Goal: Task Accomplishment & Management: Complete application form

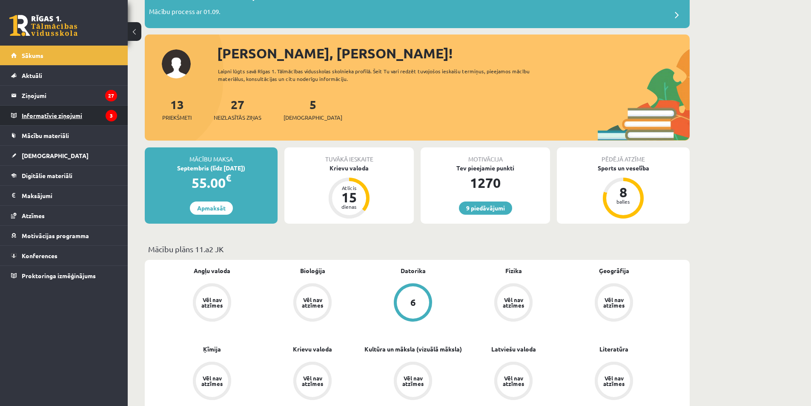
scroll to position [85, 0]
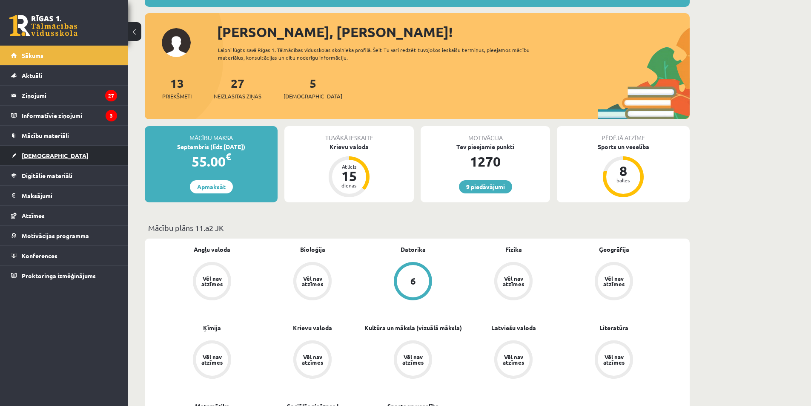
click at [45, 158] on span "[DEMOGRAPHIC_DATA]" at bounding box center [55, 156] width 67 height 8
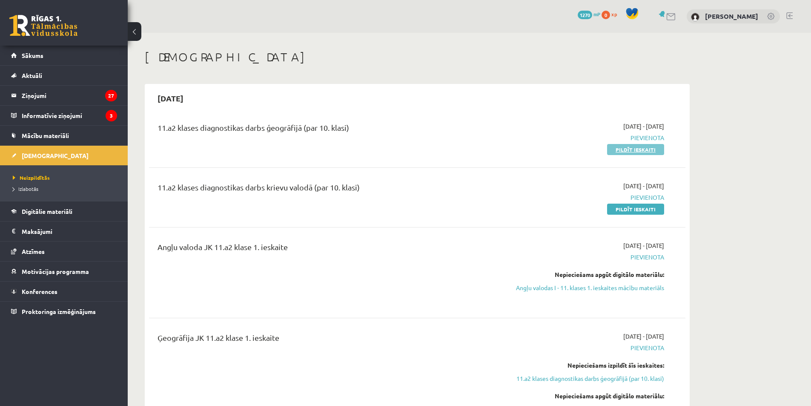
click at [646, 146] on link "Pildīt ieskaiti" at bounding box center [635, 149] width 57 height 11
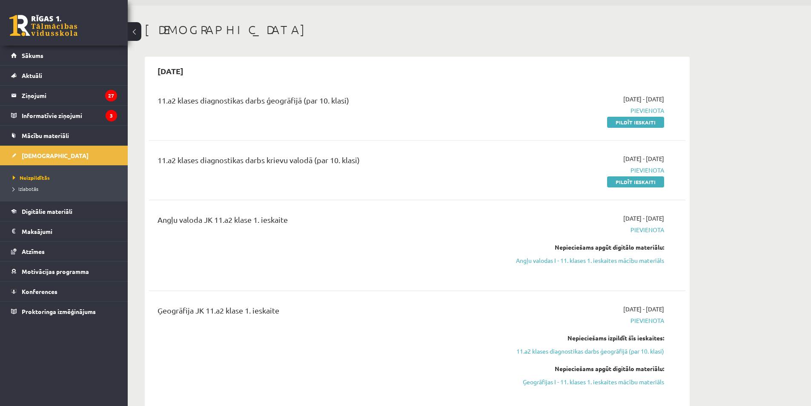
scroll to position [43, 0]
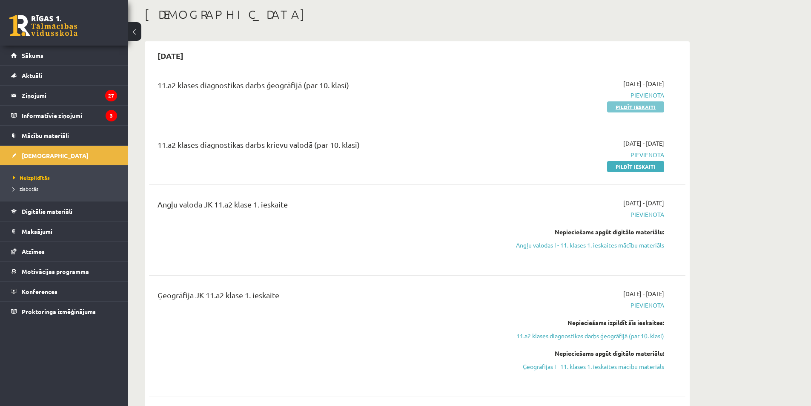
click at [653, 110] on link "Pildīt ieskaiti" at bounding box center [635, 106] width 57 height 11
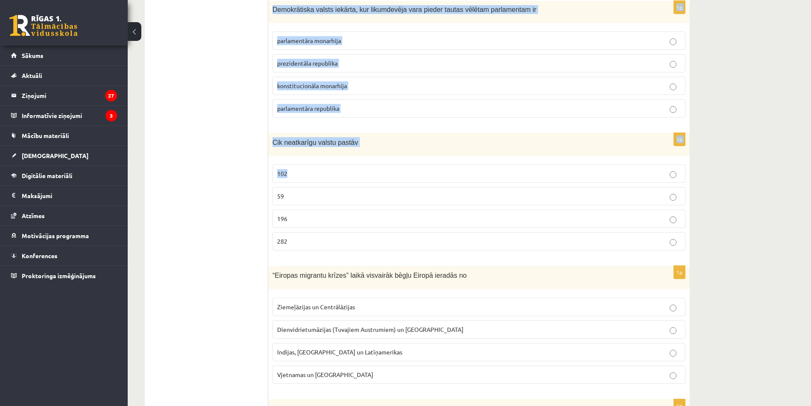
scroll to position [3932, 0]
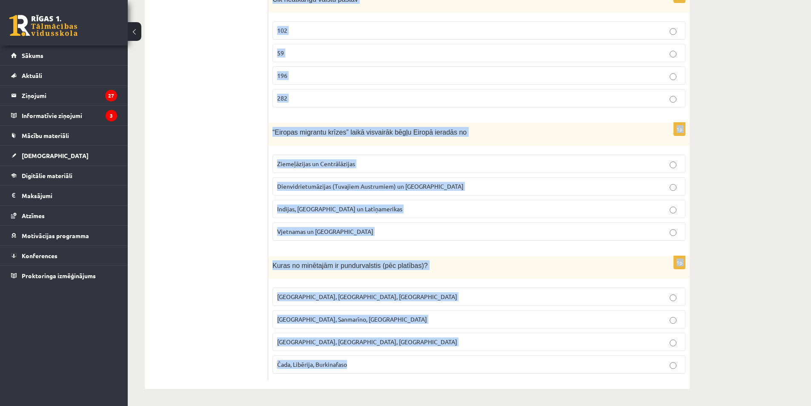
drag, startPoint x: 270, startPoint y: 125, endPoint x: 564, endPoint y: 381, distance: 389.2
copy form "Loremipsu dolorsitame consec adipisc elitse doeiusmod temporin 4u Labo et dolor…"
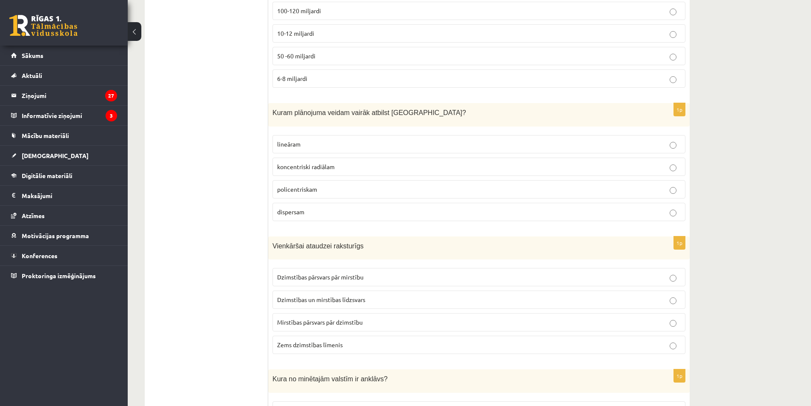
scroll to position [0, 0]
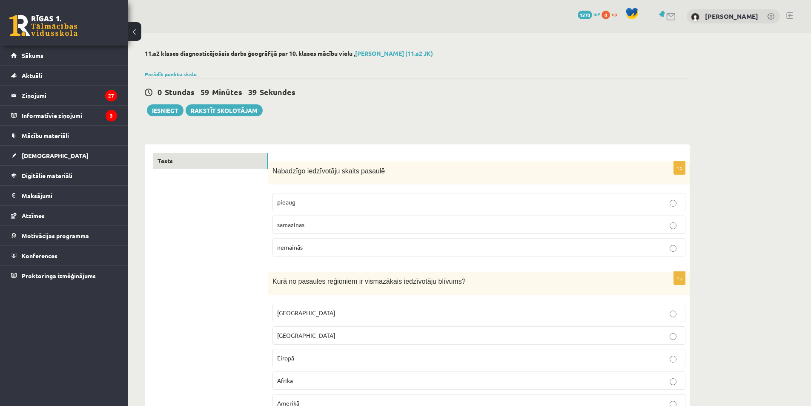
click at [468, 229] on p "samazinās" at bounding box center [479, 224] width 404 height 9
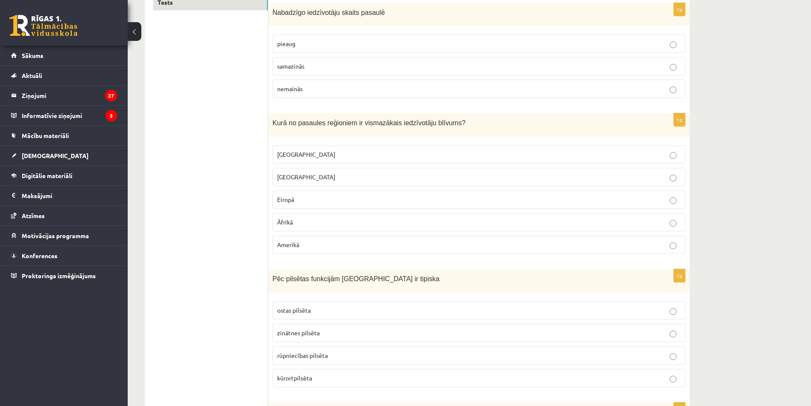
scroll to position [170, 0]
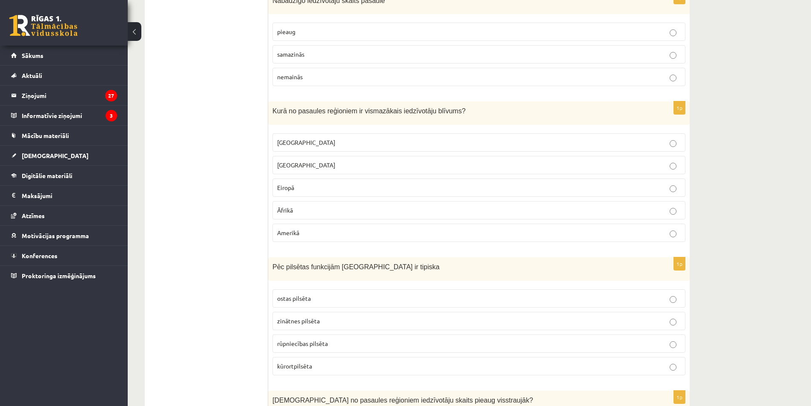
click at [345, 137] on label "[GEOGRAPHIC_DATA]" at bounding box center [478, 142] width 413 height 18
click at [350, 370] on p "kūrortpilsēta" at bounding box center [479, 365] width 404 height 9
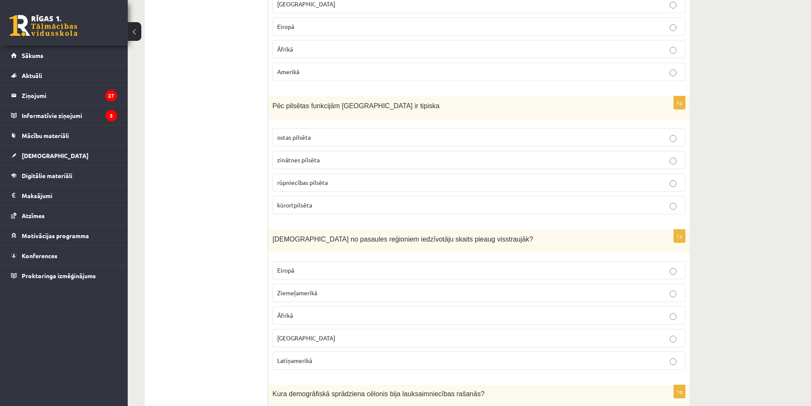
scroll to position [383, 0]
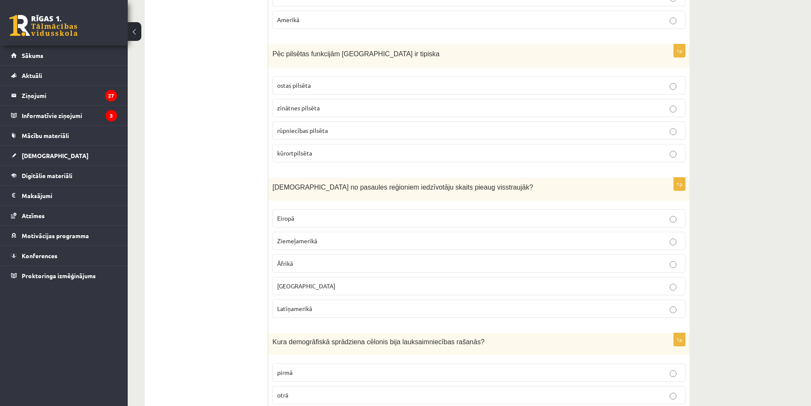
click at [327, 265] on p "Āfrikā" at bounding box center [479, 263] width 404 height 9
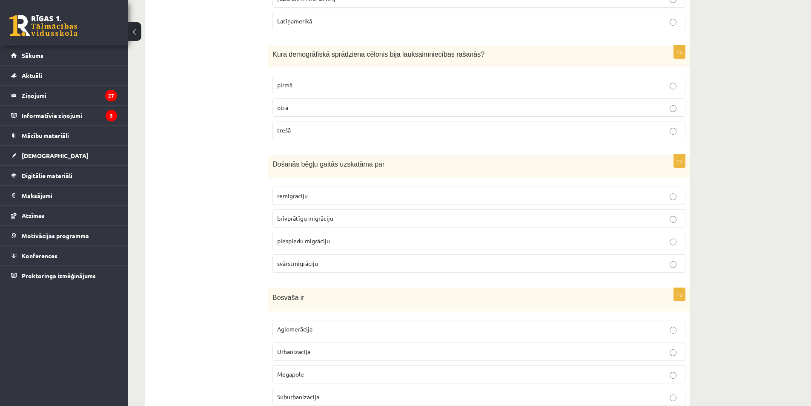
scroll to position [681, 0]
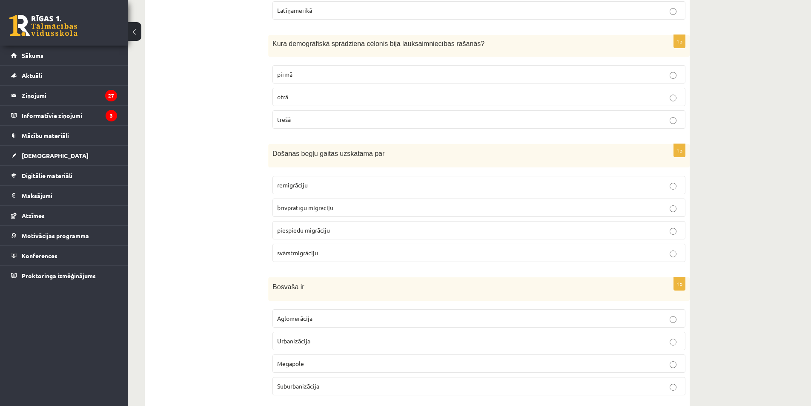
click at [337, 69] on label "pirmā" at bounding box center [478, 74] width 413 height 18
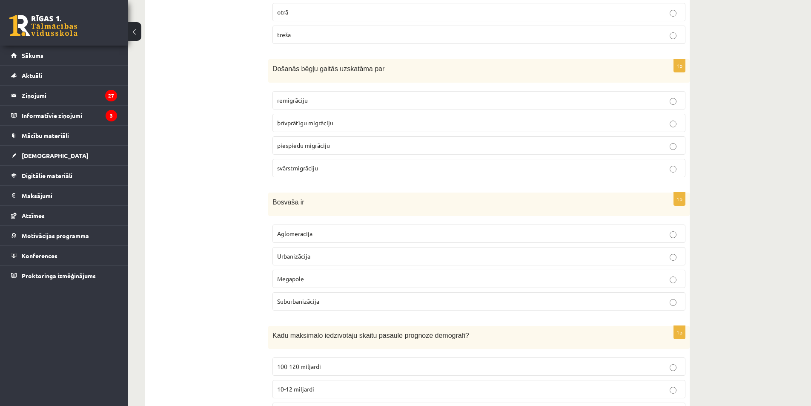
scroll to position [766, 0]
drag, startPoint x: 334, startPoint y: 148, endPoint x: 266, endPoint y: 66, distance: 105.8
click at [329, 142] on p "piespiedu migrāciju" at bounding box center [479, 144] width 404 height 9
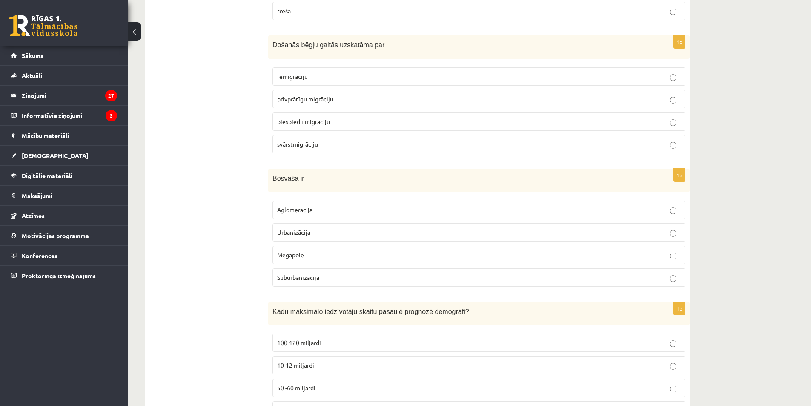
scroll to position [851, 0]
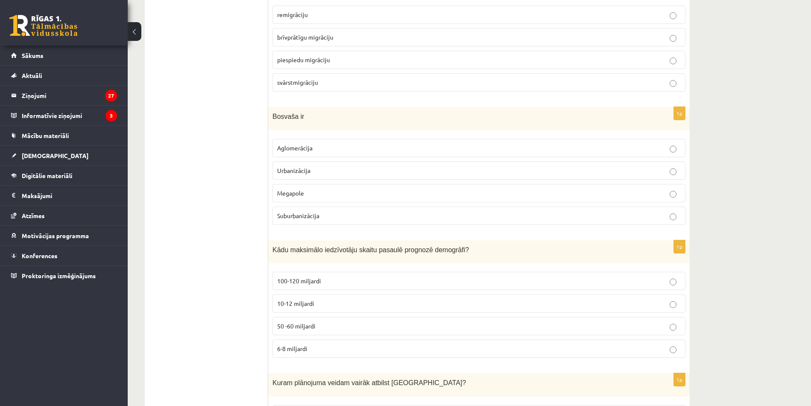
click at [326, 149] on p "Aglomerācija" at bounding box center [479, 147] width 404 height 9
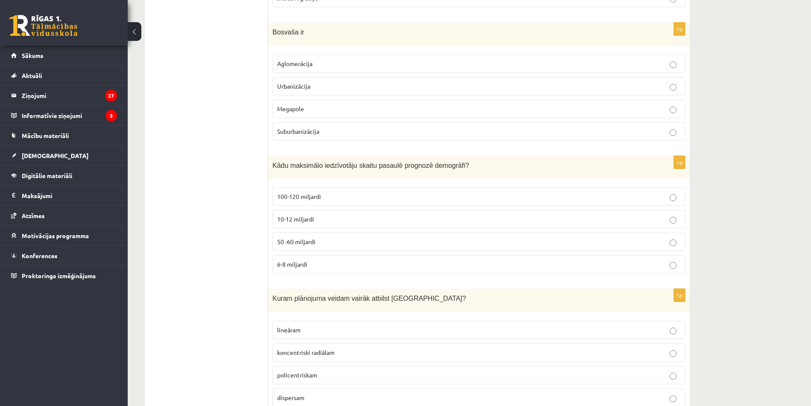
scroll to position [936, 0]
click at [335, 222] on p "10-12 miljardi" at bounding box center [479, 218] width 404 height 9
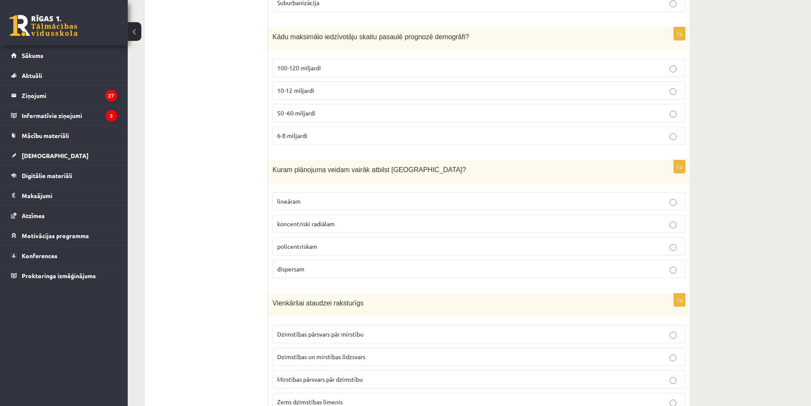
scroll to position [1107, 0]
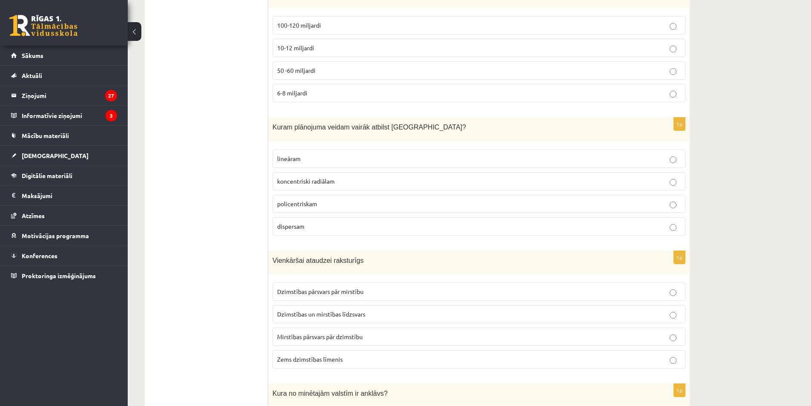
click at [350, 180] on p "koncentriski radiālam" at bounding box center [479, 181] width 404 height 9
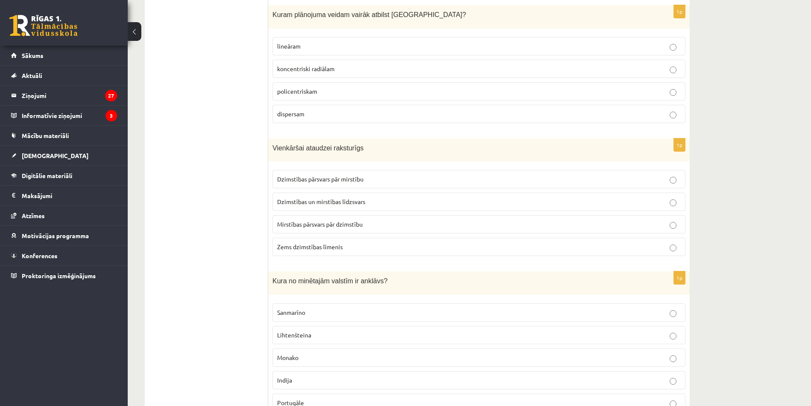
scroll to position [1234, 0]
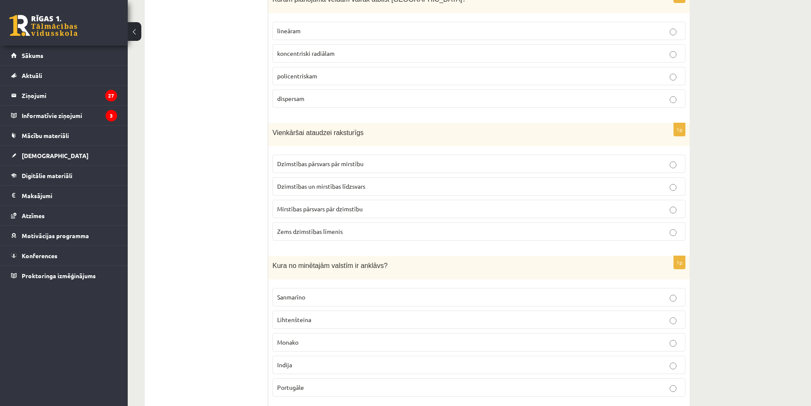
click at [355, 170] on label "Dzimstības pārsvars pār mirstību" at bounding box center [478, 164] width 413 height 18
click at [335, 187] on span "Dzimstības un mirstības līdzsvars" at bounding box center [321, 186] width 88 height 8
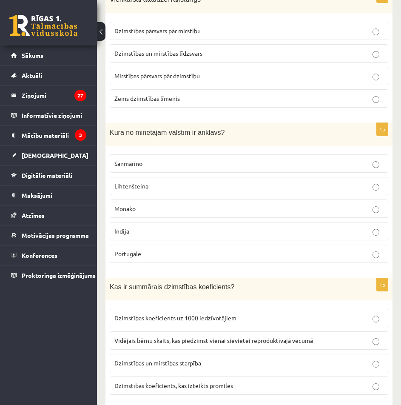
scroll to position [1410, 0]
click at [372, 159] on label "Sanmarīno" at bounding box center [249, 163] width 279 height 18
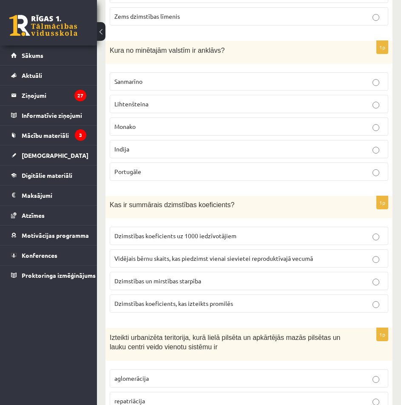
scroll to position [1495, 0]
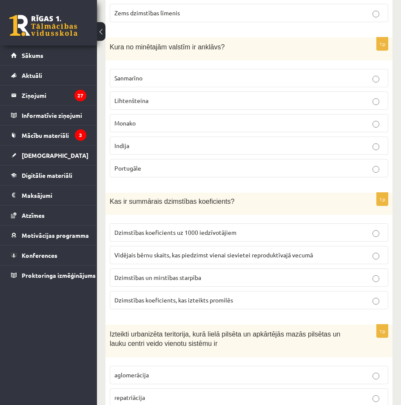
click at [327, 246] on label "Vidējais bērnu skaits, kas piedzimst vienai sievietei reproduktīvajā vecumā" at bounding box center [249, 255] width 279 height 18
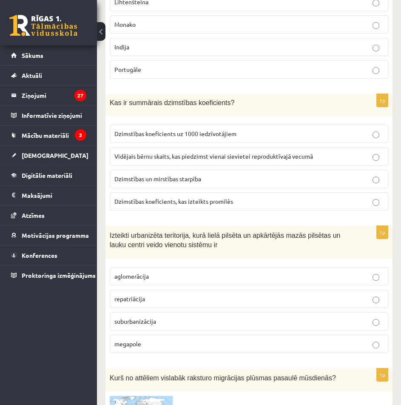
scroll to position [1623, 0]
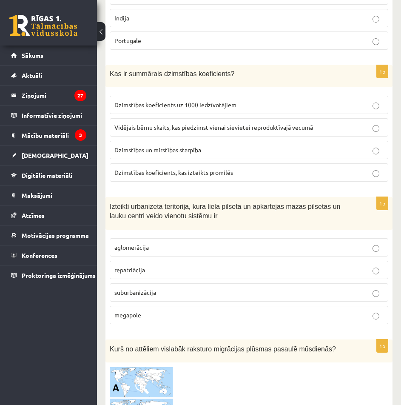
click at [277, 243] on p "aglomerācija" at bounding box center [249, 247] width 269 height 9
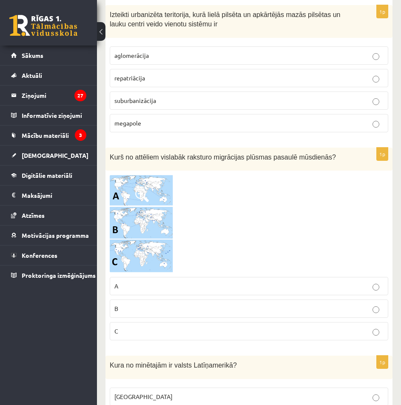
scroll to position [1836, 0]
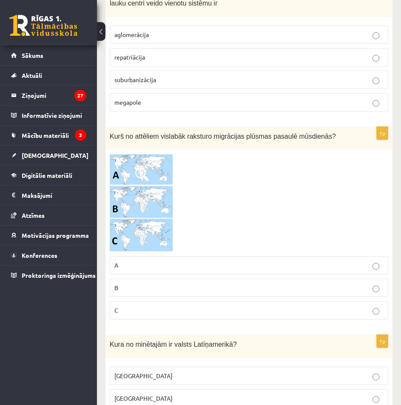
click at [123, 174] on img at bounding box center [142, 203] width 64 height 98
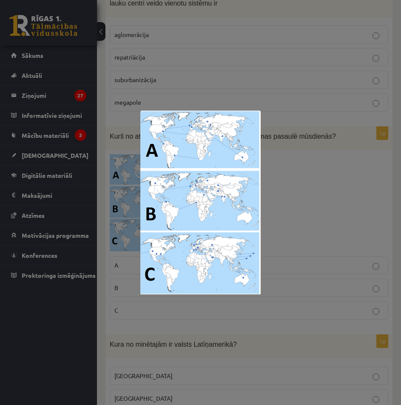
click at [123, 189] on div at bounding box center [200, 202] width 401 height 405
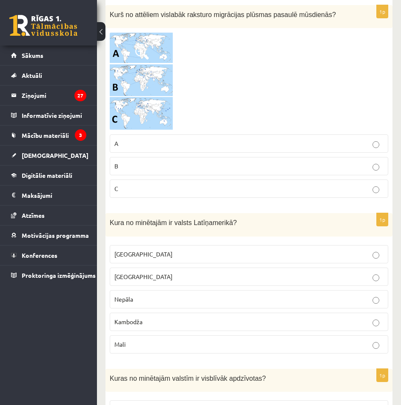
scroll to position [1963, 0]
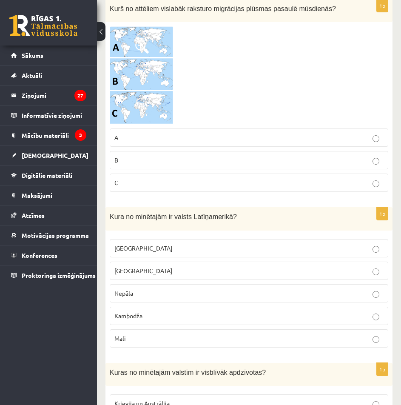
click at [301, 244] on p "[GEOGRAPHIC_DATA]" at bounding box center [249, 248] width 269 height 9
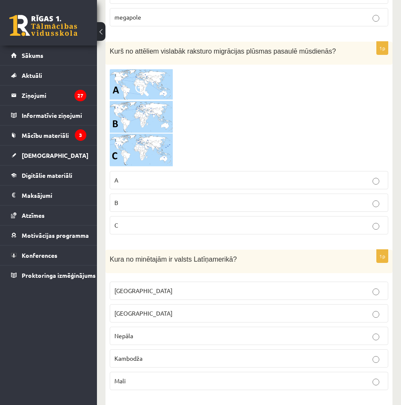
click at [195, 216] on label "C" at bounding box center [249, 225] width 279 height 18
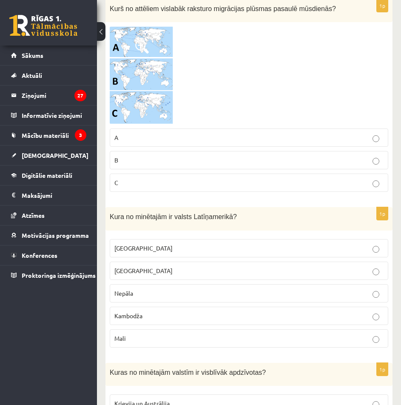
click at [160, 103] on img at bounding box center [142, 75] width 64 height 98
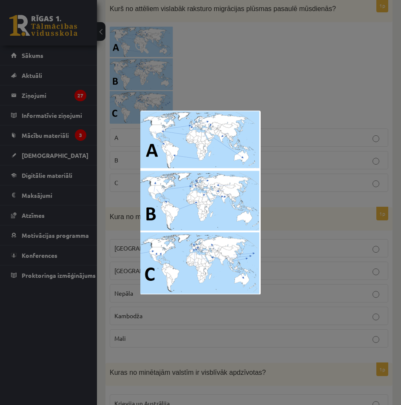
click at [291, 149] on div at bounding box center [200, 202] width 401 height 405
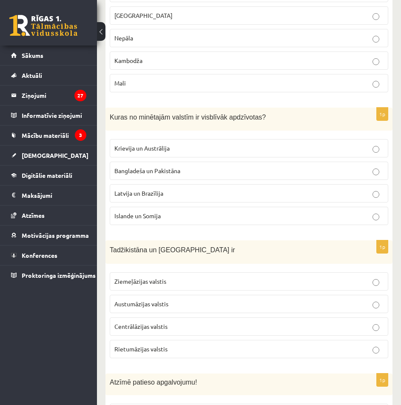
scroll to position [2261, 0]
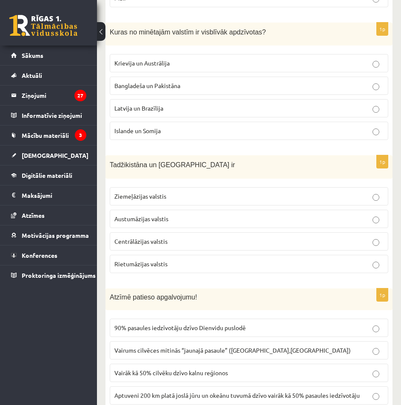
click at [274, 81] on p "Bangladeša un Pakistāna" at bounding box center [249, 85] width 269 height 9
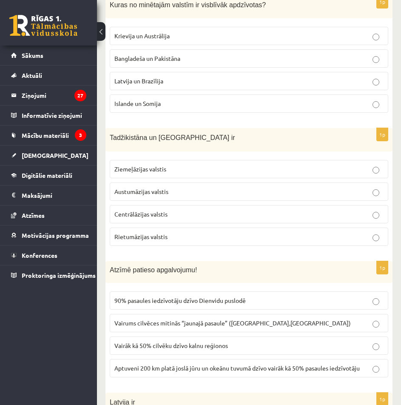
scroll to position [2346, 0]
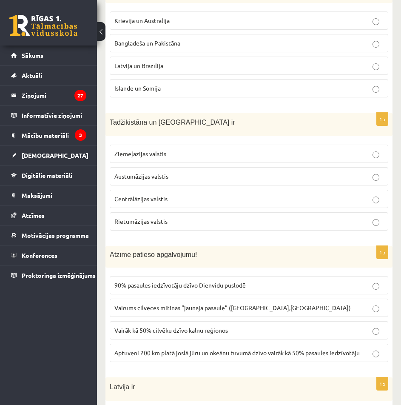
click at [198, 195] on p "Centrālāzijas valstis" at bounding box center [249, 199] width 269 height 9
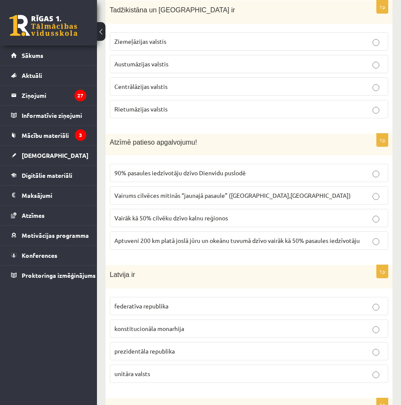
scroll to position [2474, 0]
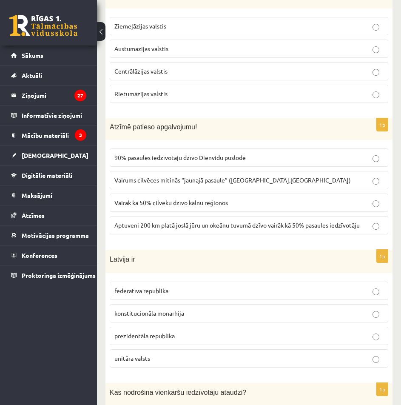
click at [236, 216] on label "Aptuveni 200 km platā joslā jūru un okeānu tuvumā dzīvo vairāk kā 50% pasaules …" at bounding box center [249, 225] width 279 height 18
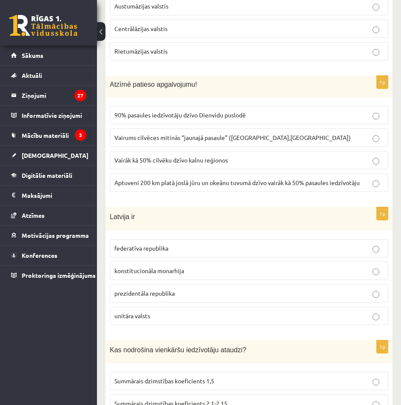
scroll to position [2559, 0]
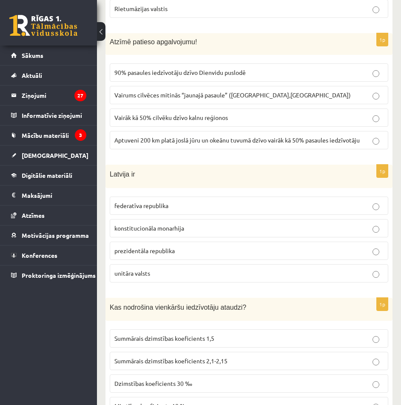
click at [182, 264] on label "unitāra valsts" at bounding box center [249, 273] width 279 height 18
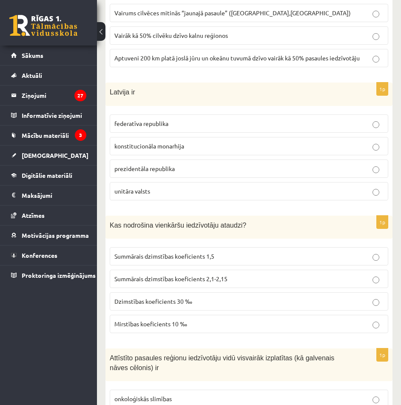
scroll to position [2644, 0]
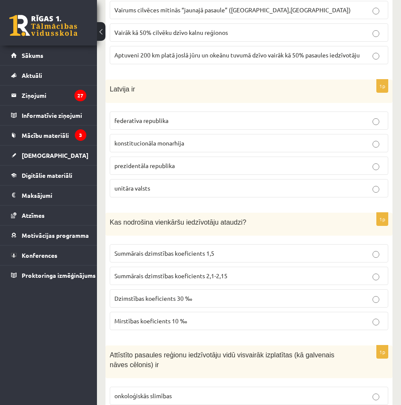
click at [235, 272] on p "Summārais dzimstības koeficients 2,1-2,15" at bounding box center [249, 276] width 269 height 9
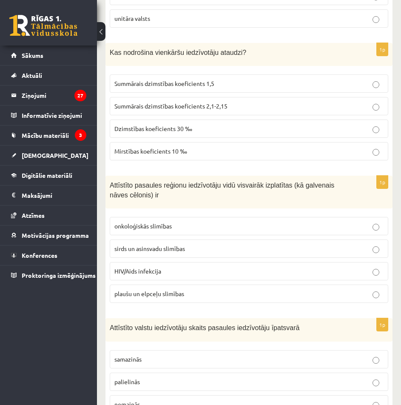
scroll to position [2815, 0]
drag, startPoint x: 198, startPoint y: 239, endPoint x: 198, endPoint y: 234, distance: 5.1
click at [198, 244] on p "sirds un asinsvadu slimības" at bounding box center [249, 248] width 269 height 9
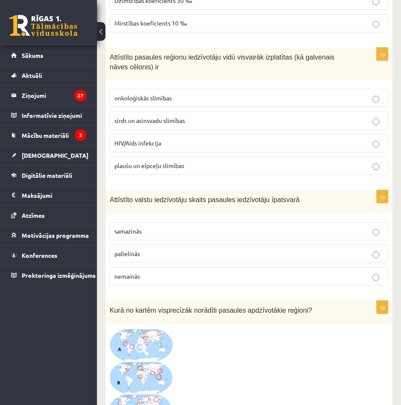
click at [190, 227] on p "samazinās" at bounding box center [249, 231] width 269 height 9
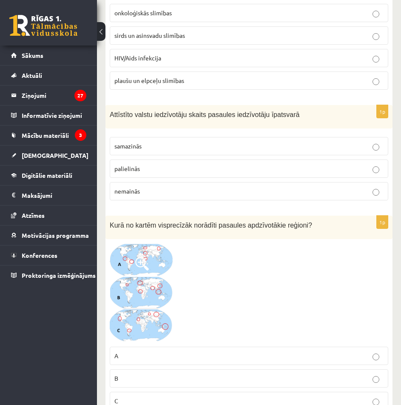
scroll to position [3070, 0]
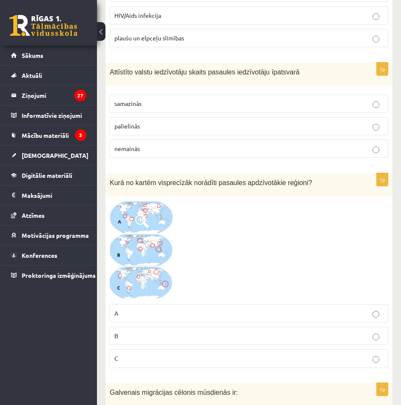
click at [195, 332] on p "B" at bounding box center [249, 336] width 269 height 9
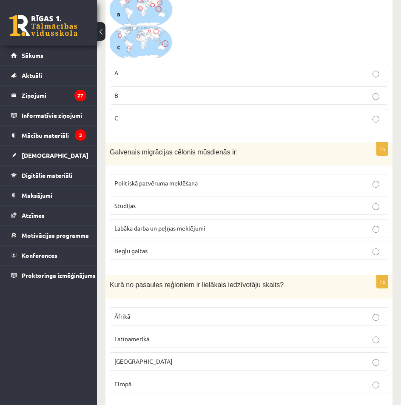
scroll to position [3325, 0]
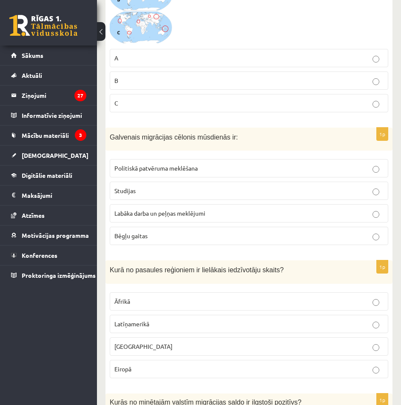
click at [193, 209] on span "Labāka darba un peļņas meklējumi" at bounding box center [160, 213] width 91 height 8
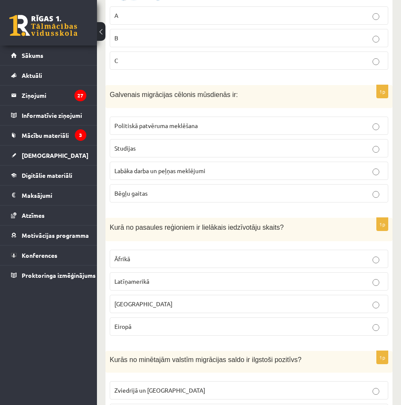
click at [185, 255] on p "Āfrikā" at bounding box center [249, 259] width 269 height 9
click at [187, 306] on fieldset "Āfrikā Latīņamerikā [GEOGRAPHIC_DATA] [GEOGRAPHIC_DATA]" at bounding box center [249, 292] width 279 height 93
click at [187, 300] on p "[GEOGRAPHIC_DATA]" at bounding box center [249, 304] width 269 height 9
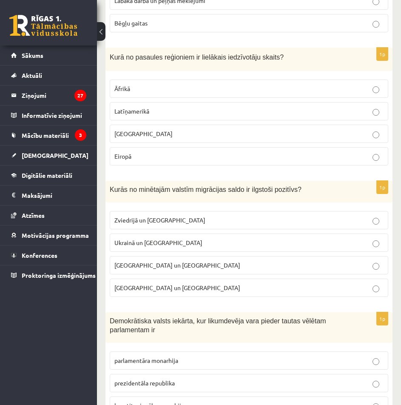
click at [192, 216] on p "Zviedrijā un [GEOGRAPHIC_DATA]" at bounding box center [249, 220] width 269 height 9
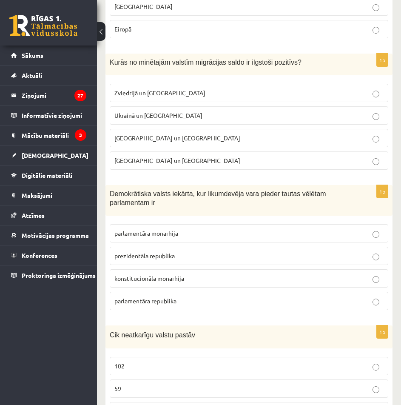
scroll to position [3666, 0]
click at [176, 251] on label "prezidentāla republika" at bounding box center [249, 255] width 279 height 18
click at [180, 292] on label "parlamentāra republika" at bounding box center [249, 301] width 279 height 18
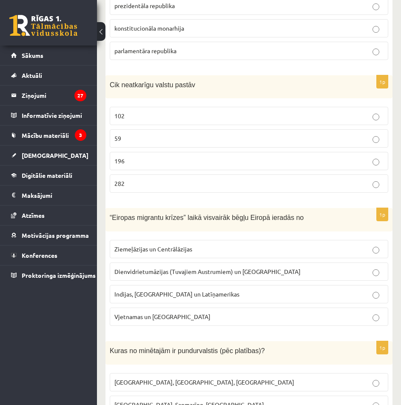
scroll to position [3879, 0]
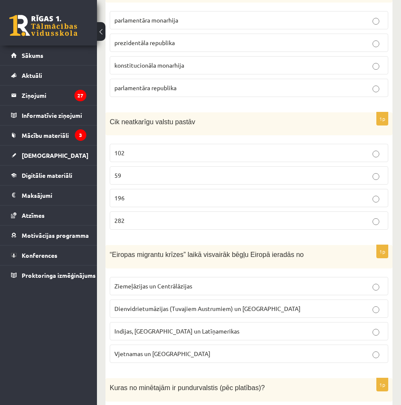
click at [154, 194] on p "196" at bounding box center [249, 198] width 269 height 9
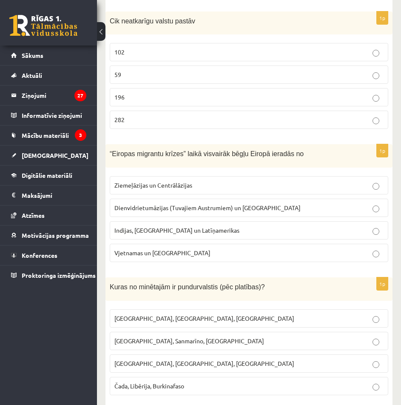
scroll to position [3989, 0]
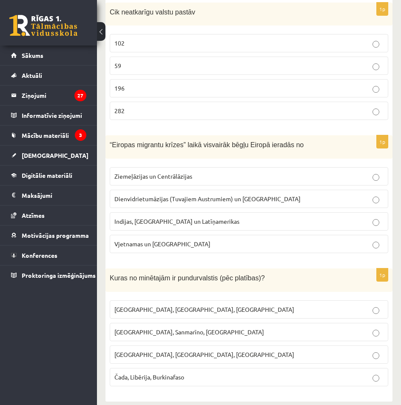
click at [187, 195] on p "Dienvidrietumāzijas (Tuvajiem Austrumiem) un [GEOGRAPHIC_DATA]" at bounding box center [249, 199] width 269 height 9
click at [197, 330] on label "[GEOGRAPHIC_DATA], Sanmarīno, [GEOGRAPHIC_DATA]" at bounding box center [249, 332] width 279 height 18
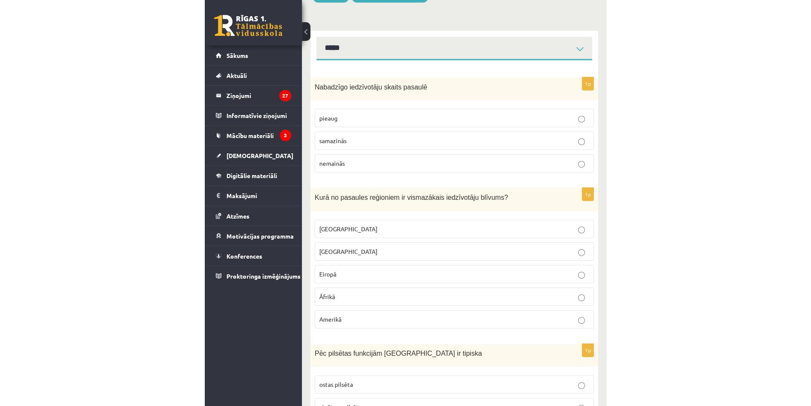
scroll to position [0, 0]
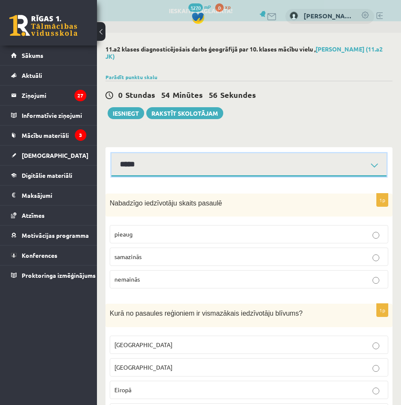
click at [384, 167] on select "*****" at bounding box center [249, 164] width 275 height 23
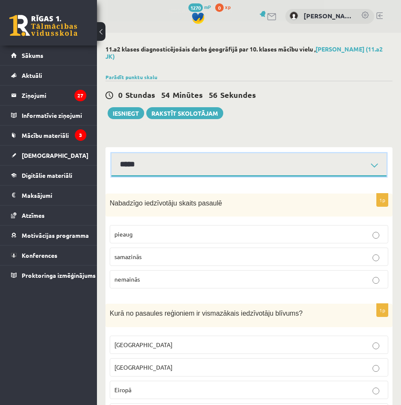
drag, startPoint x: 377, startPoint y: 168, endPoint x: 369, endPoint y: 141, distance: 27.6
click at [377, 168] on select "*****" at bounding box center [249, 164] width 275 height 23
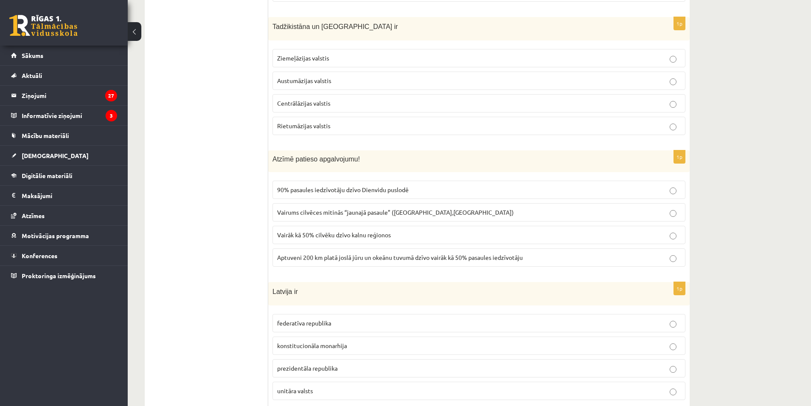
scroll to position [2469, 0]
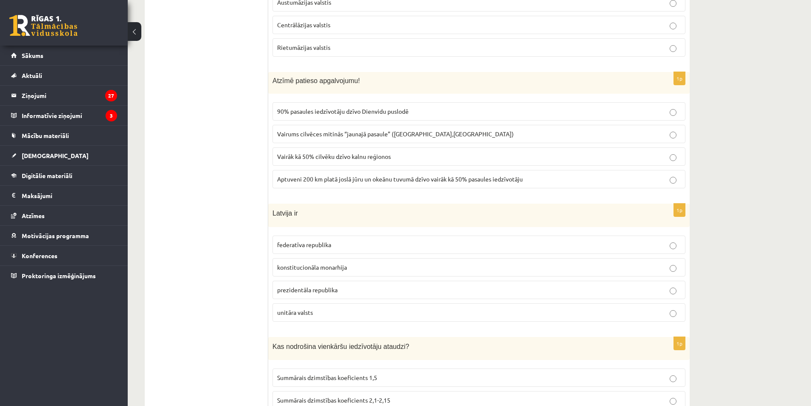
click at [637, 124] on fieldset "90% pasaules iedzīvotāju dzīvo Dienvidu puslodē Vairums cilvēces mitinās “jauna…" at bounding box center [478, 144] width 413 height 93
click at [638, 130] on p "Vairums cilvēces mitinās “jaunajā pasaule” ([GEOGRAPHIC_DATA],[GEOGRAPHIC_DATA])" at bounding box center [479, 133] width 404 height 9
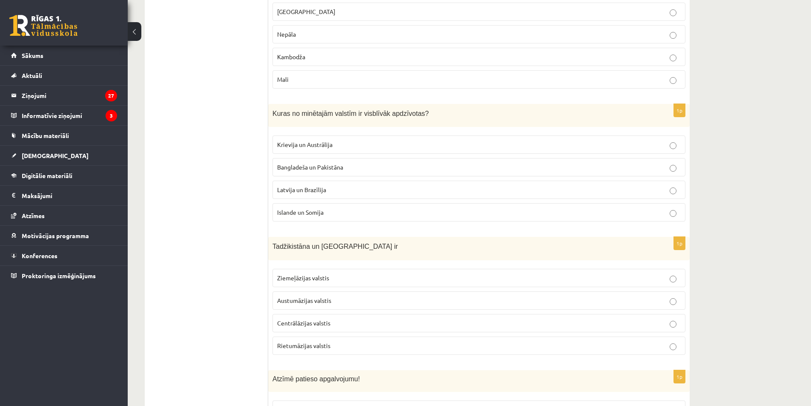
click at [659, 53] on p "Kambodža" at bounding box center [479, 56] width 404 height 9
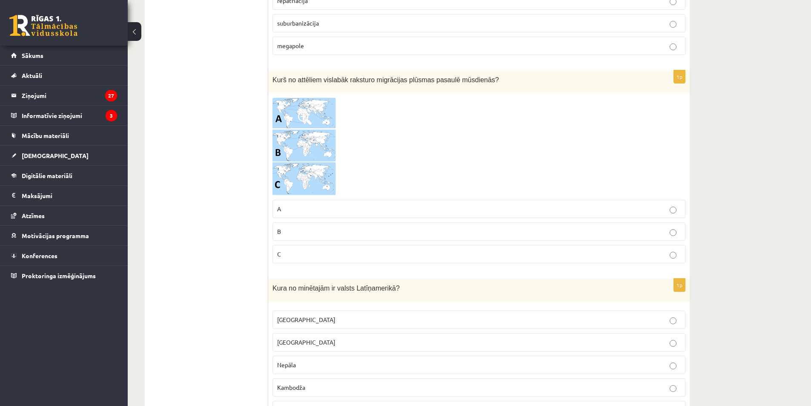
scroll to position [1788, 0]
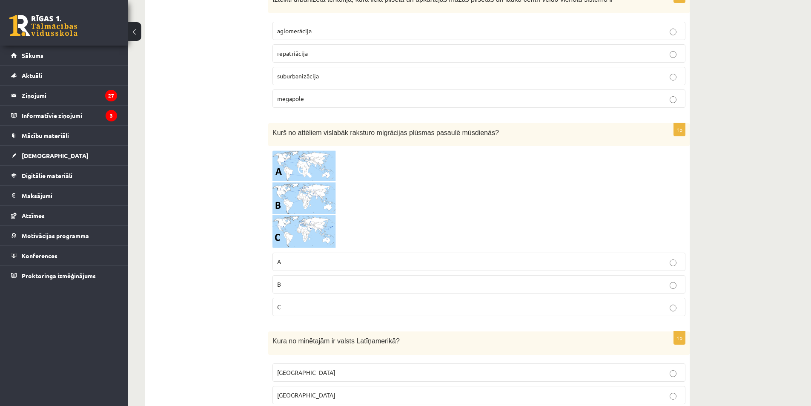
click at [659, 74] on p "suburbanizācija" at bounding box center [479, 76] width 404 height 9
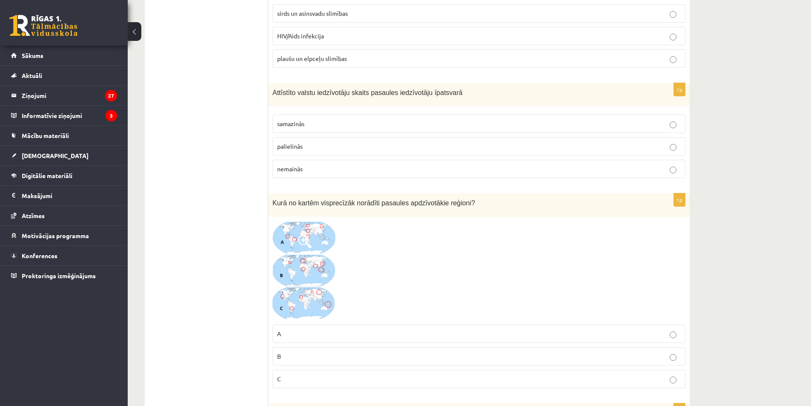
scroll to position [3038, 0]
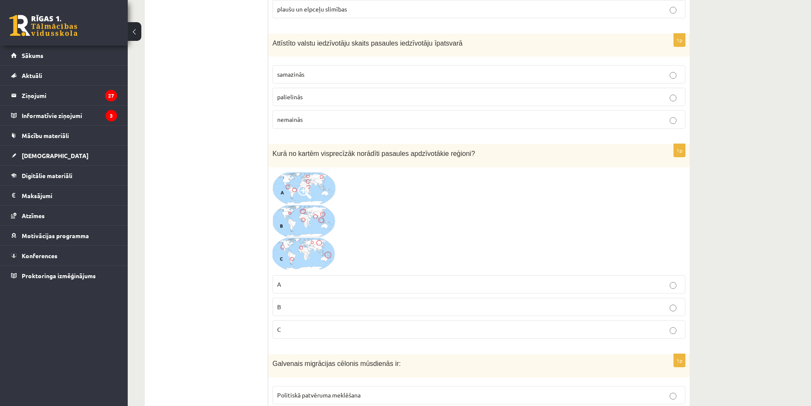
click at [321, 226] on img at bounding box center [304, 221] width 64 height 99
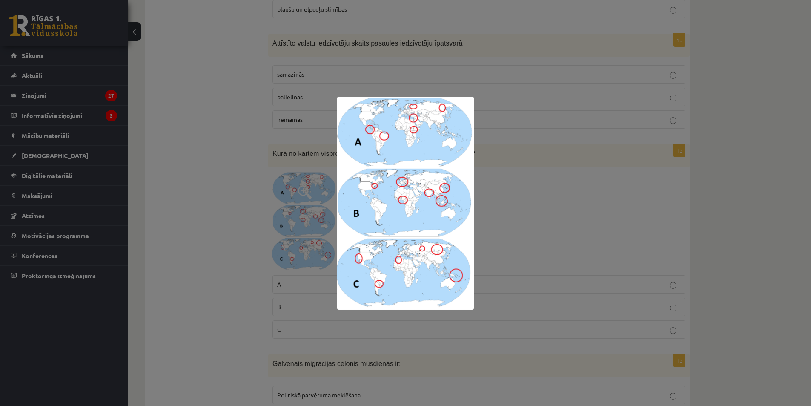
click at [236, 217] on div at bounding box center [405, 203] width 811 height 406
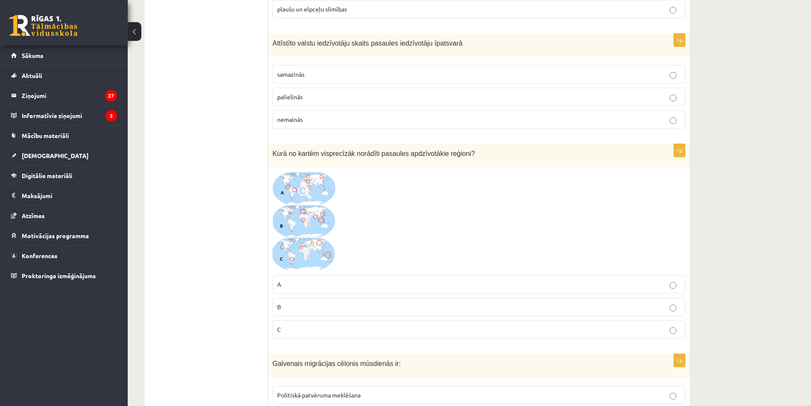
click at [313, 223] on img at bounding box center [304, 221] width 64 height 99
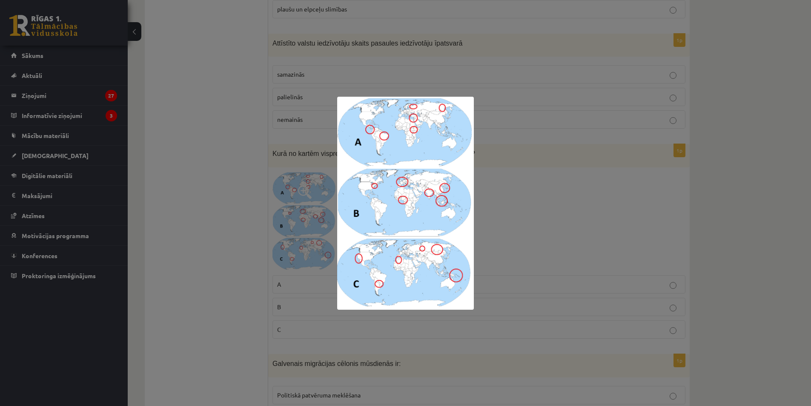
click at [313, 223] on div at bounding box center [405, 203] width 811 height 406
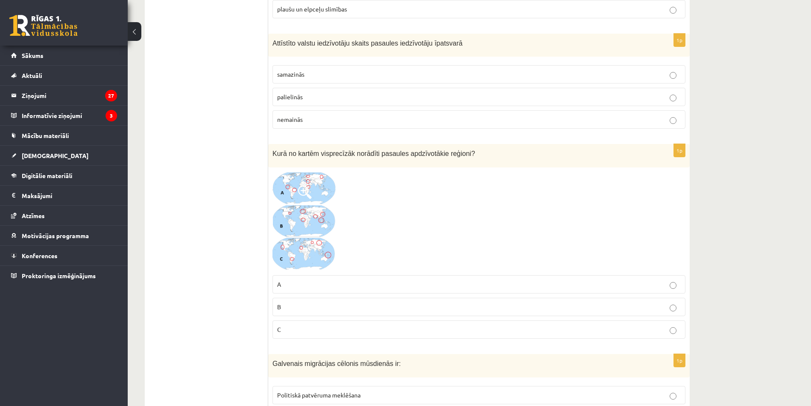
click at [312, 224] on img at bounding box center [304, 221] width 64 height 99
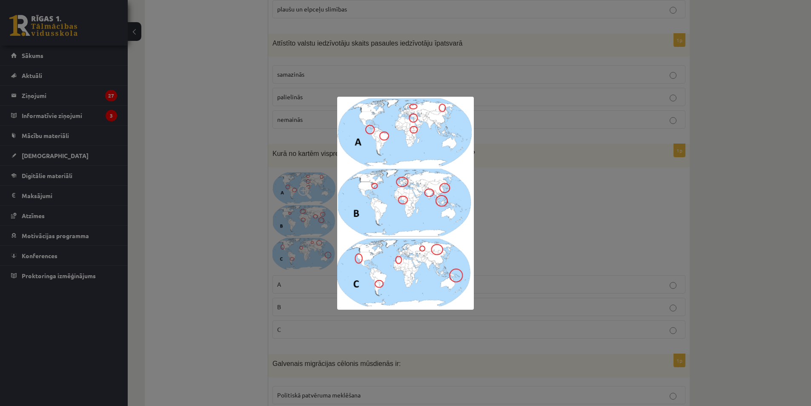
click at [309, 226] on div at bounding box center [405, 203] width 811 height 406
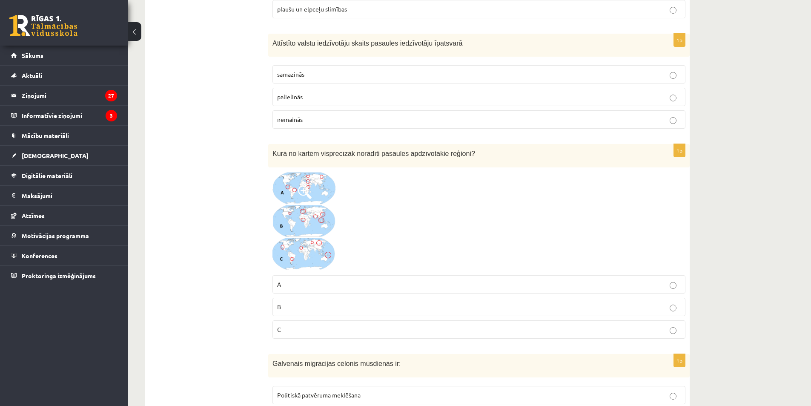
click at [315, 277] on label "A" at bounding box center [478, 284] width 413 height 18
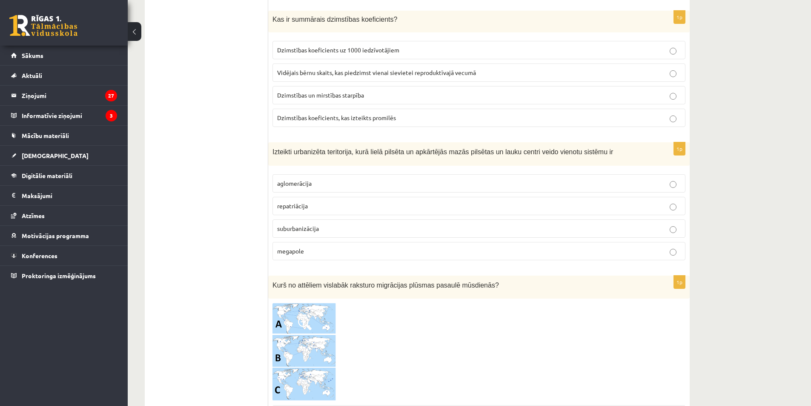
scroll to position [1676, 0]
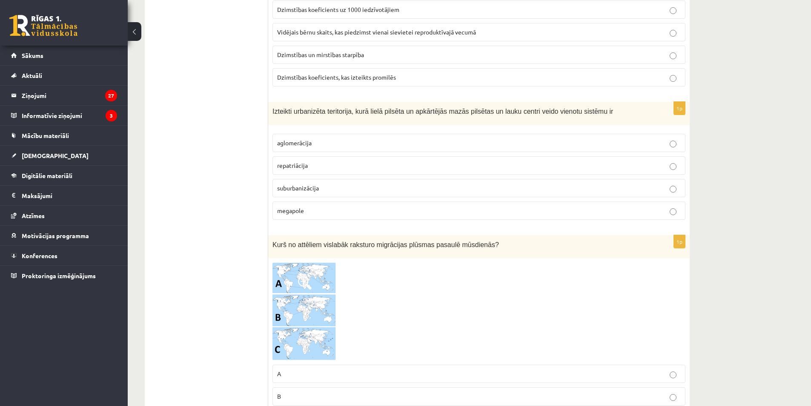
click at [325, 283] on img at bounding box center [304, 311] width 64 height 98
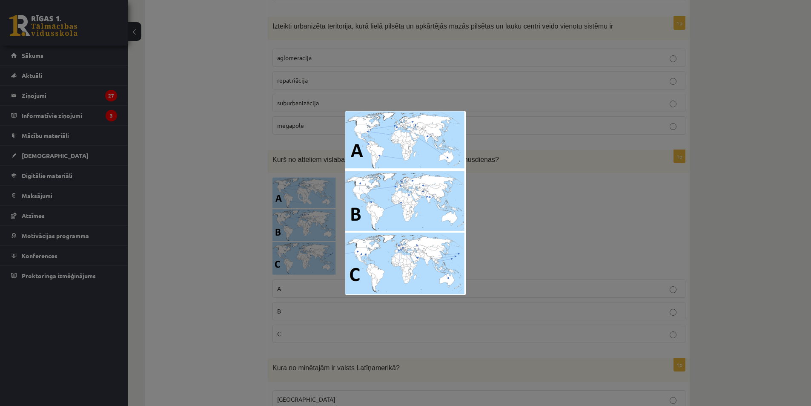
click at [501, 267] on div at bounding box center [405, 203] width 811 height 406
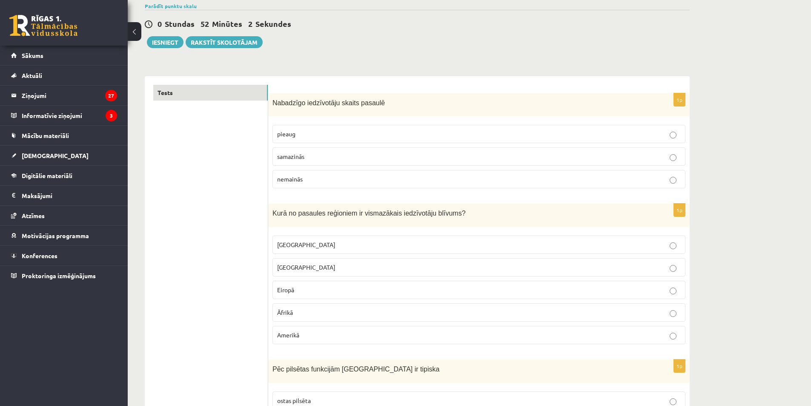
scroll to position [0, 0]
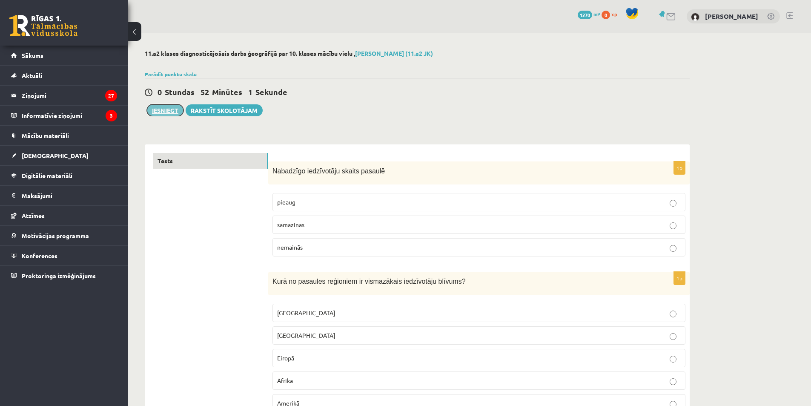
click at [165, 112] on button "Iesniegt" at bounding box center [165, 110] width 37 height 12
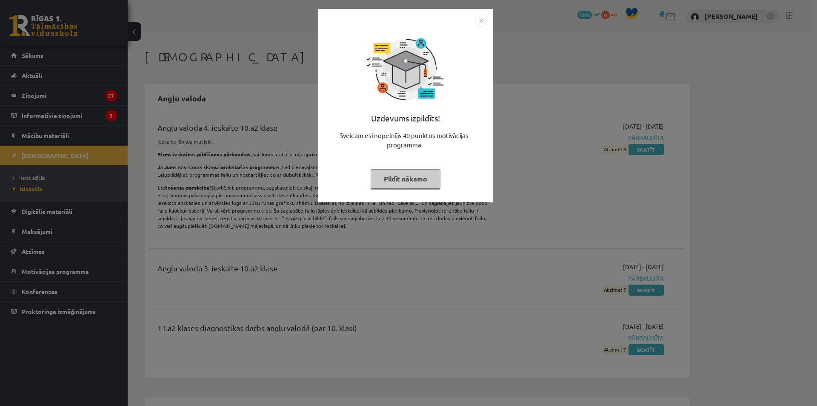
click at [426, 180] on button "Pildīt nākamo" at bounding box center [406, 179] width 70 height 20
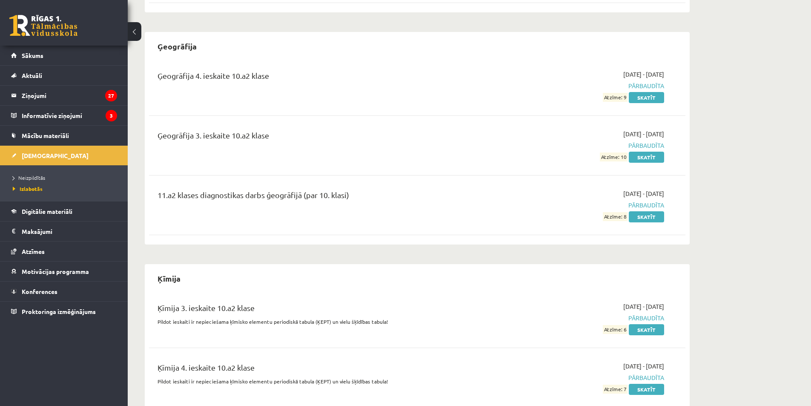
scroll to position [1234, 0]
